Goal: Information Seeking & Learning: Learn about a topic

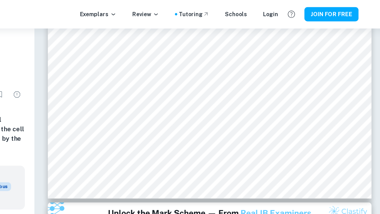
scroll to position [2560, 0]
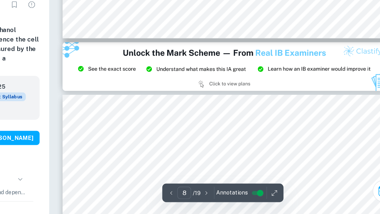
type input "9"
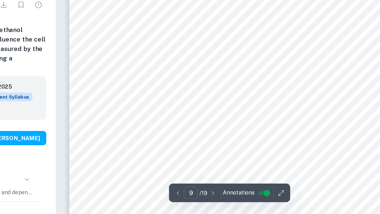
scroll to position [2709, 0]
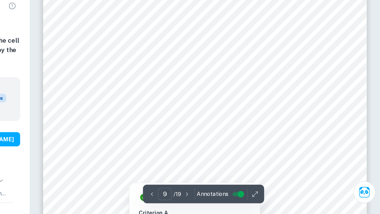
click at [189, 144] on div at bounding box center [198, 149] width 57 height 18
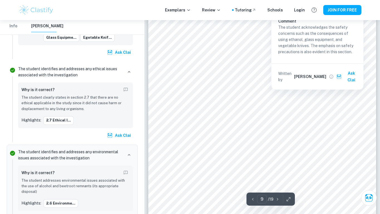
scroll to position [2777, 0]
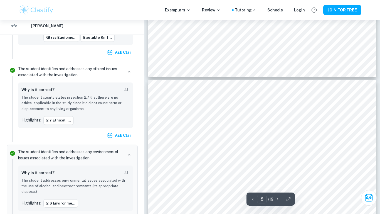
type input "7"
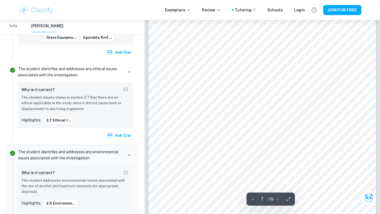
scroll to position [2010, 0]
